Goal: Task Accomplishment & Management: Manage account settings

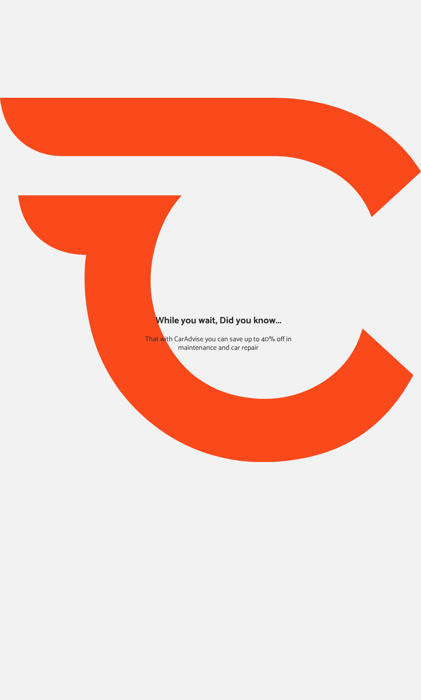
type input "*****"
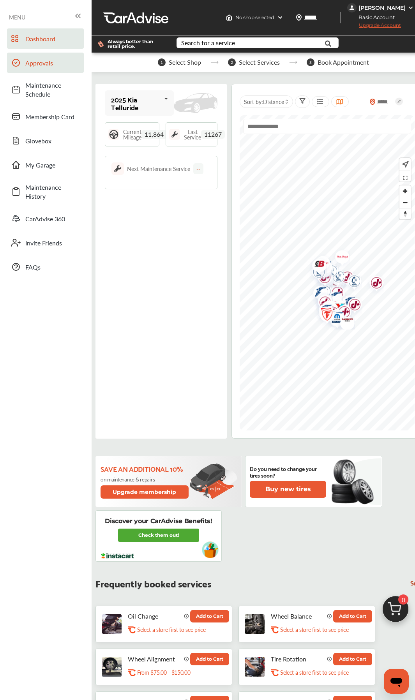
click at [46, 66] on span "Approvals" at bounding box center [52, 62] width 55 height 9
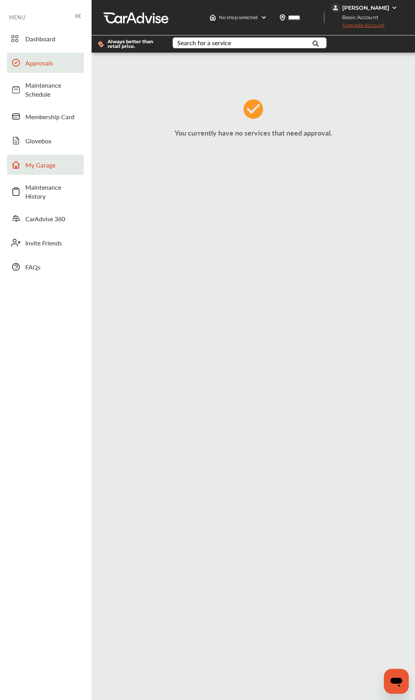
click at [37, 167] on span "My Garage" at bounding box center [52, 165] width 55 height 9
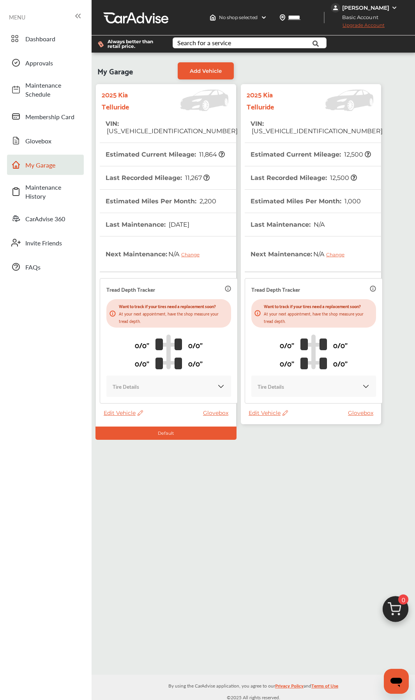
click at [300, 201] on th "Estimated Miles Per Month : 1,000" at bounding box center [306, 201] width 110 height 23
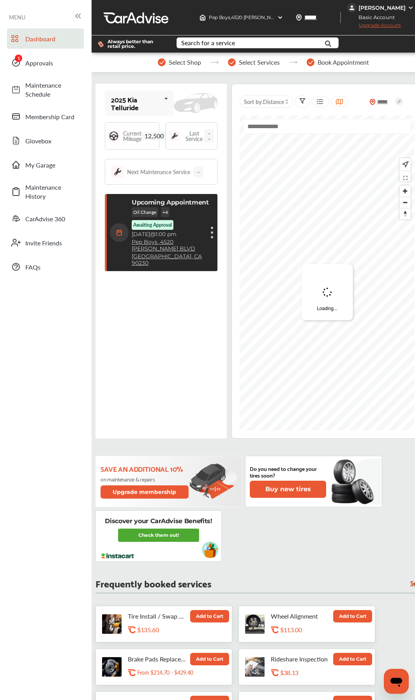
click at [42, 73] on div "Dashboard Approvals Maintenance Schedule Membership Card Glovebox My Garage Mai…" at bounding box center [46, 152] width 84 height 249
click at [43, 65] on span "Approvals" at bounding box center [52, 62] width 55 height 9
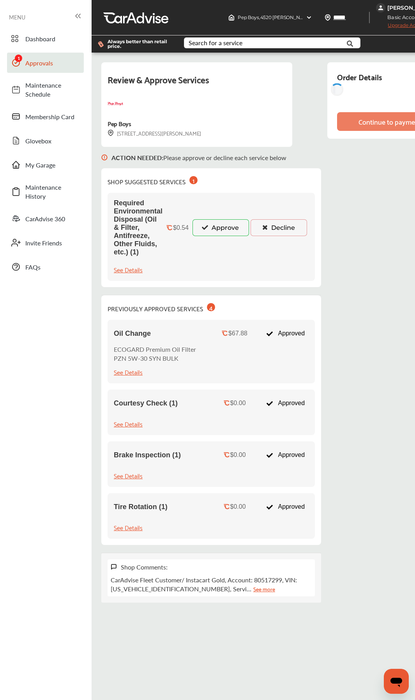
click at [215, 232] on button "Approve" at bounding box center [220, 227] width 56 height 16
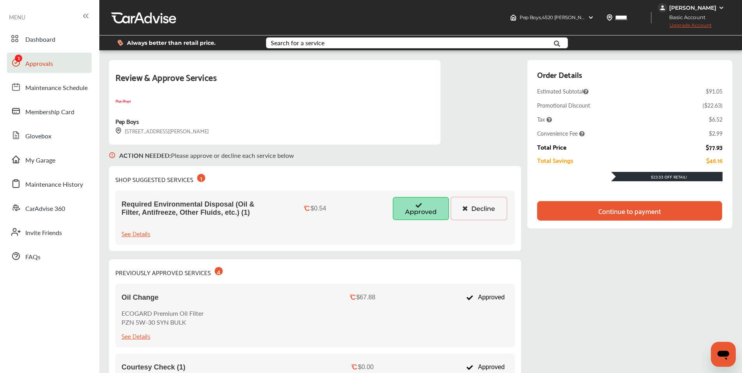
click at [420, 254] on div "Review & Approve Services Pep Boys [STREET_ADDRESS][PERSON_NAME] ACTION NEEDED …" at bounding box center [420, 309] width 623 height 498
click at [420, 212] on div "Continue to payment" at bounding box center [629, 210] width 185 height 19
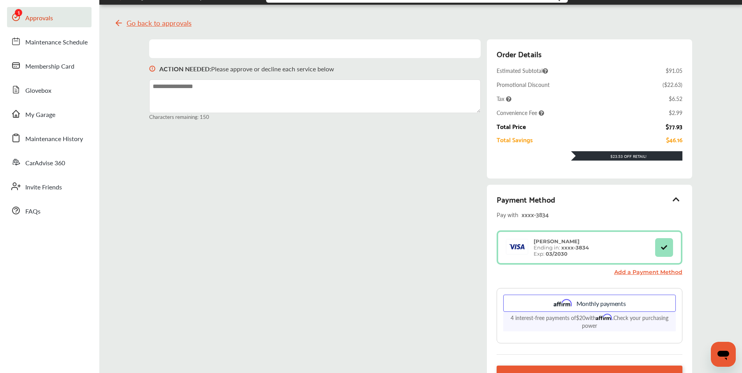
scroll to position [140, 0]
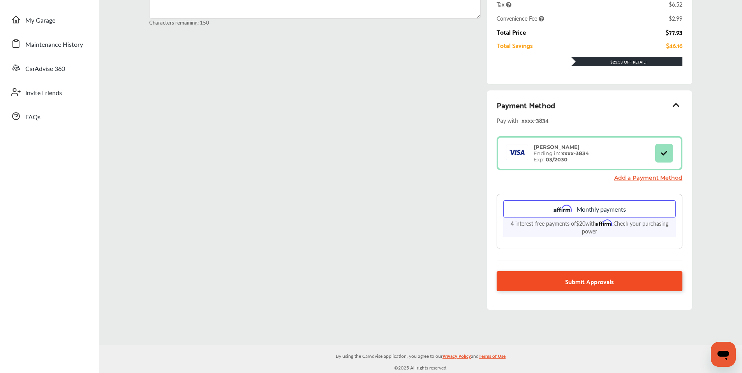
click at [420, 281] on link "Submit Approvals" at bounding box center [589, 281] width 185 height 20
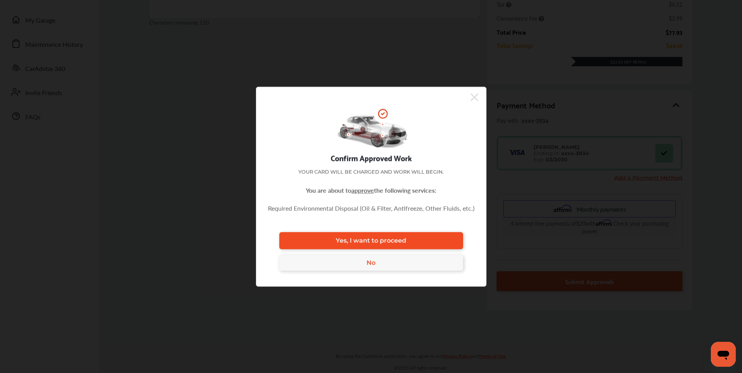
click at [415, 238] on link "Yes, I want to proceed" at bounding box center [371, 240] width 184 height 17
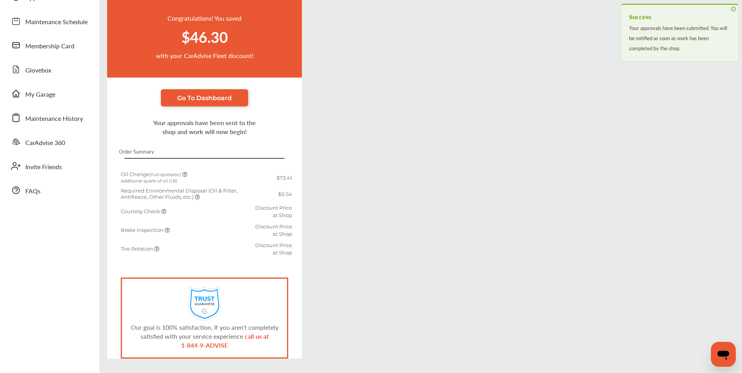
scroll to position [93, 0]
